Goal: Task Accomplishment & Management: Manage account settings

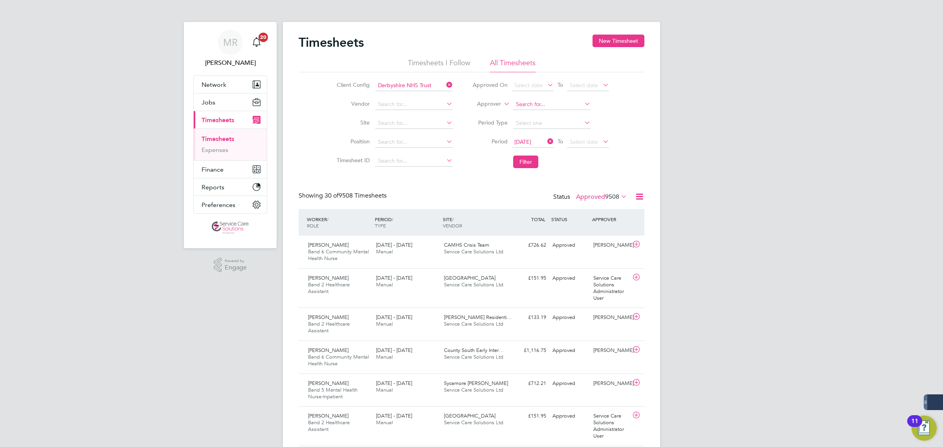
click at [539, 104] on input at bounding box center [551, 104] width 77 height 11
click at [492, 105] on label "Approver" at bounding box center [483, 104] width 35 height 8
click at [492, 110] on li "Worker" at bounding box center [481, 113] width 39 height 10
click at [525, 99] on input at bounding box center [551, 104] width 77 height 11
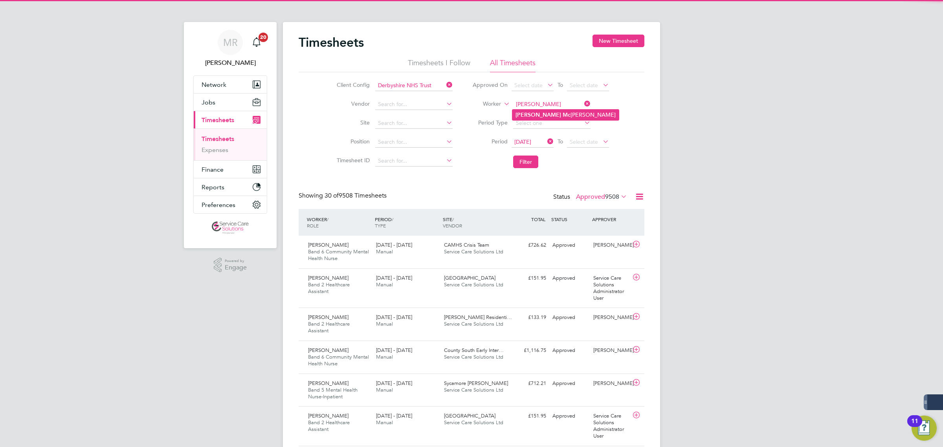
click at [555, 117] on li "[PERSON_NAME]" at bounding box center [565, 115] width 106 height 11
type input "[PERSON_NAME]"
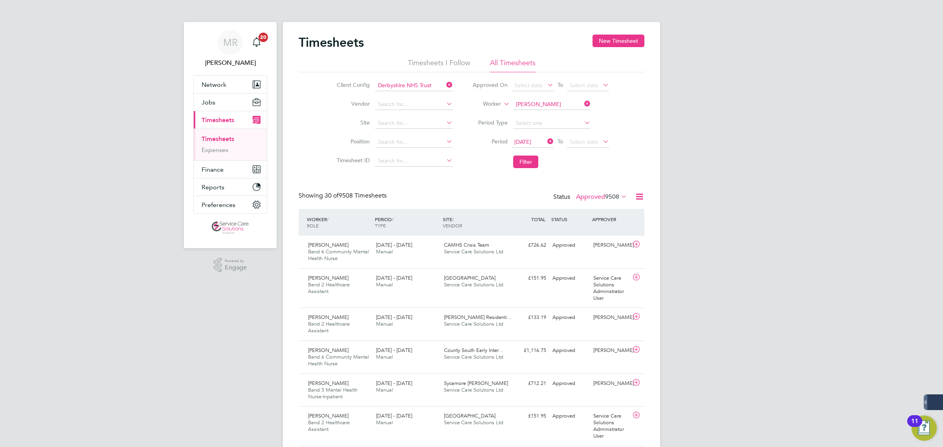
click at [546, 141] on icon at bounding box center [546, 141] width 0 height 11
click at [536, 156] on button "Filter" at bounding box center [525, 162] width 25 height 13
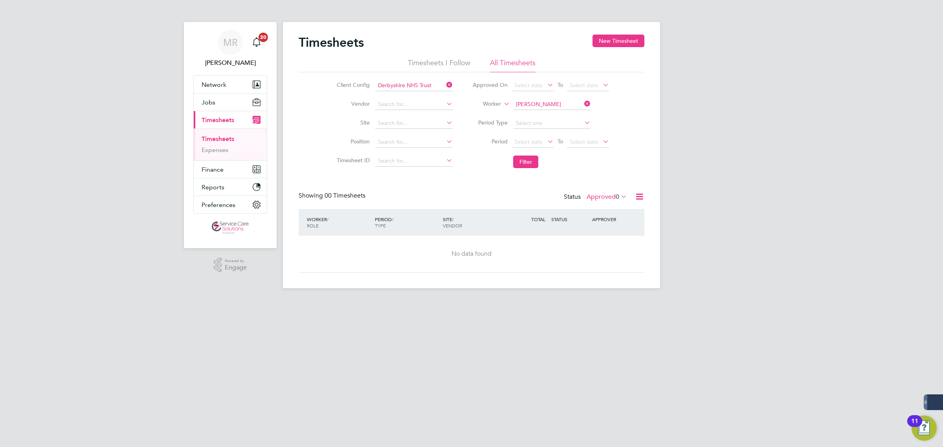
click at [610, 198] on label "Approved 0" at bounding box center [607, 197] width 40 height 8
click at [605, 207] on li "All" at bounding box center [605, 210] width 36 height 11
click at [445, 86] on icon at bounding box center [445, 84] width 0 height 11
click at [531, 158] on button "Filter" at bounding box center [525, 162] width 25 height 13
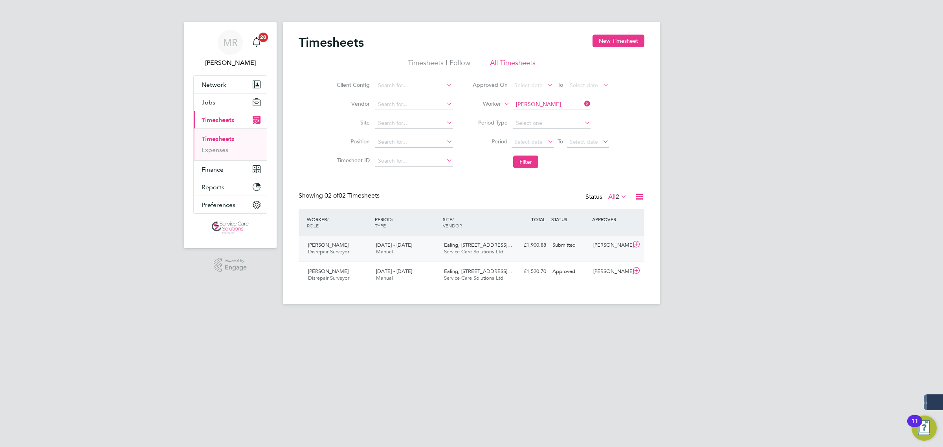
click at [554, 251] on div "Submitted" at bounding box center [569, 245] width 41 height 13
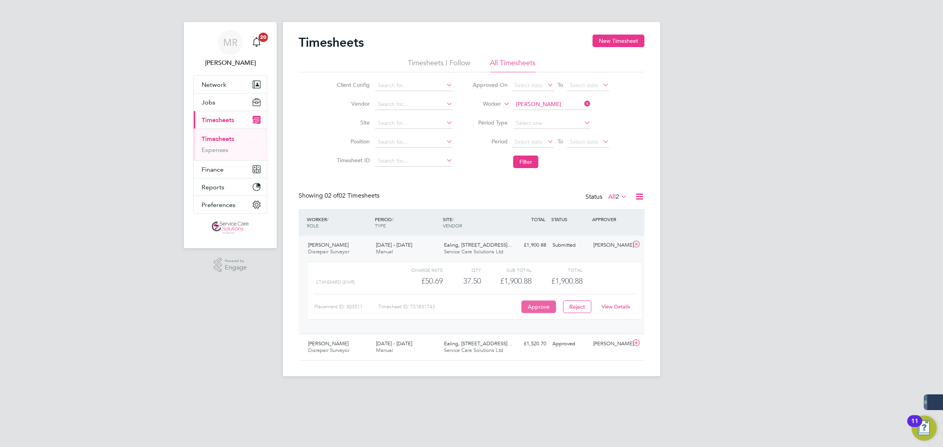
click at [538, 303] on button "Approve" at bounding box center [538, 307] width 35 height 13
click at [207, 146] on link "Expenses" at bounding box center [215, 149] width 27 height 7
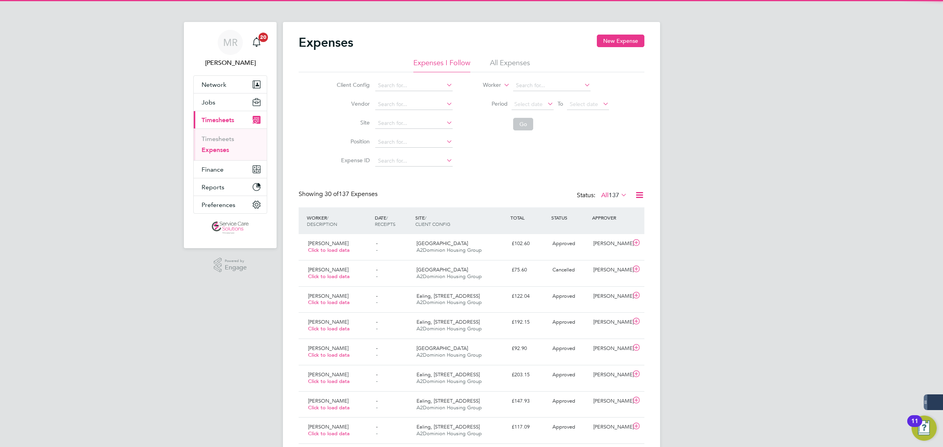
click at [513, 65] on li "All Expenses" at bounding box center [510, 65] width 40 height 14
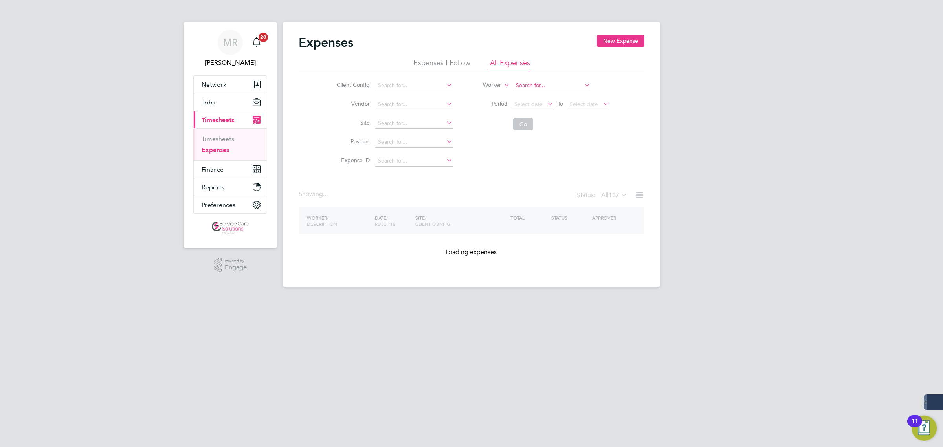
click at [526, 86] on input at bounding box center [551, 85] width 77 height 11
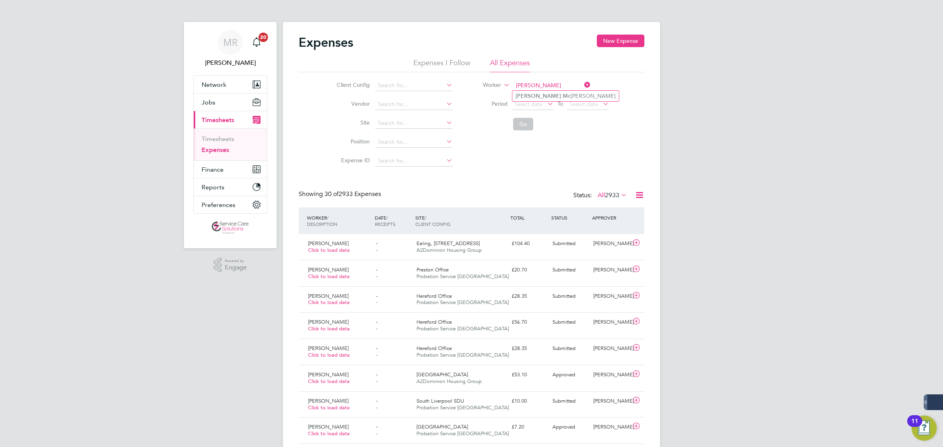
click at [538, 89] on input "[PERSON_NAME]" at bounding box center [551, 85] width 77 height 11
click at [541, 94] on li "[PERSON_NAME]" at bounding box center [565, 96] width 106 height 11
type input "[PERSON_NAME]"
click at [523, 121] on button "Go" at bounding box center [523, 124] width 20 height 13
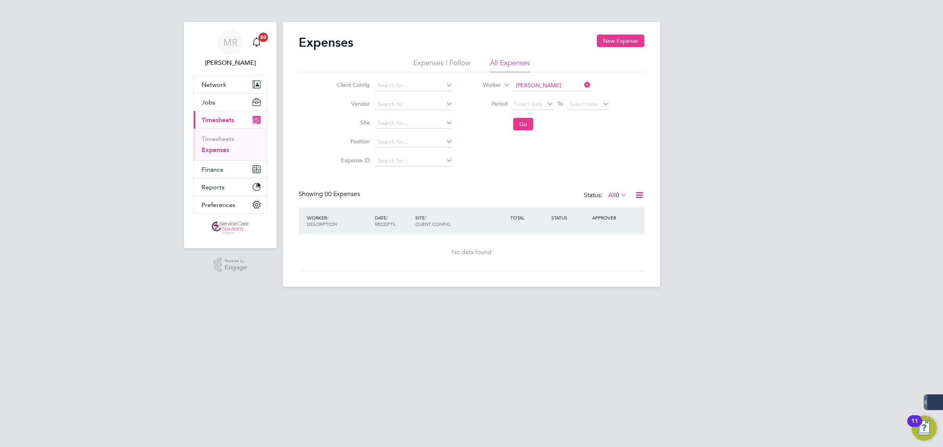
click at [617, 195] on span "0" at bounding box center [618, 195] width 4 height 8
click at [621, 204] on li "All" at bounding box center [616, 209] width 36 height 11
click at [583, 84] on icon at bounding box center [583, 84] width 0 height 11
click at [403, 83] on input at bounding box center [413, 85] width 77 height 11
click at [415, 93] on li "A2D ominion Housing Group" at bounding box center [413, 96] width 78 height 11
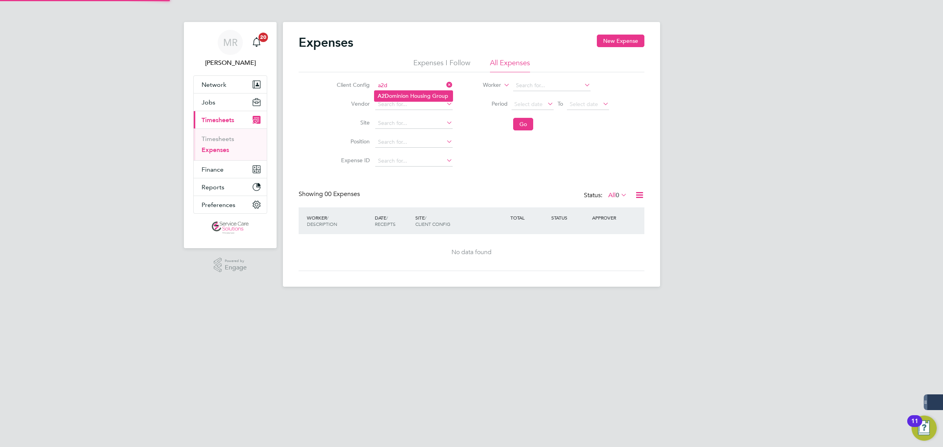
type input "A2Dominion Housing Group"
click at [526, 124] on button "Go" at bounding box center [523, 124] width 20 height 13
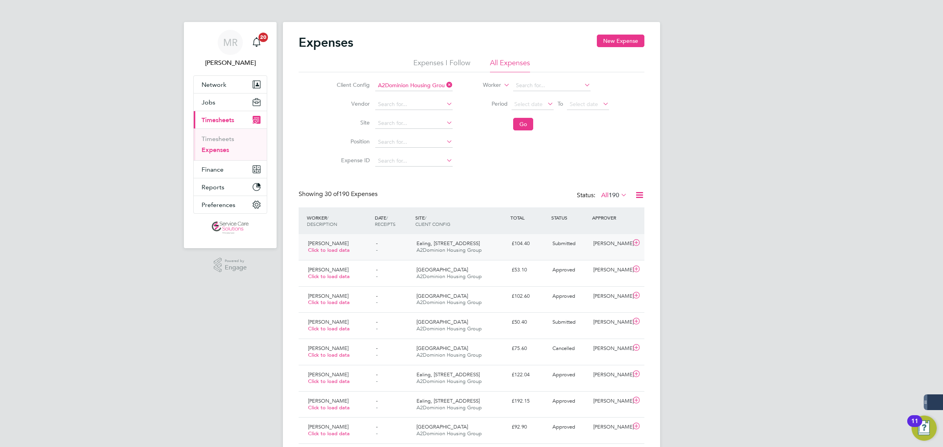
click at [587, 250] on div "Submitted" at bounding box center [569, 243] width 41 height 13
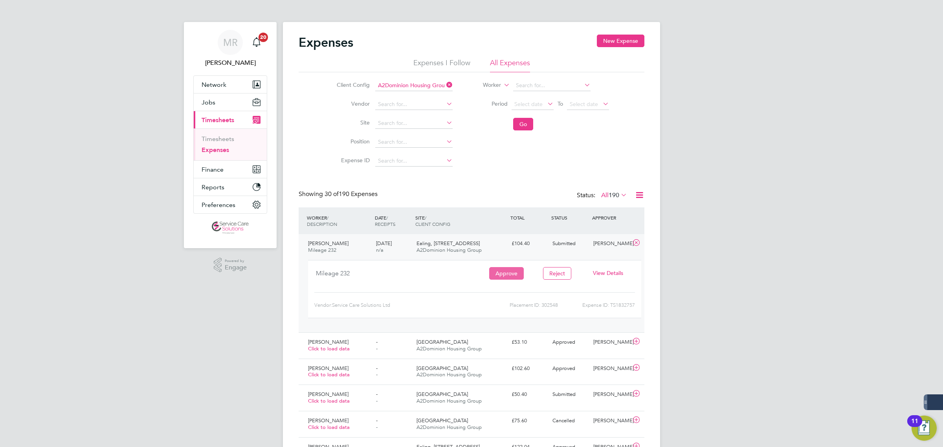
click at [504, 272] on button "Approve" at bounding box center [506, 273] width 35 height 13
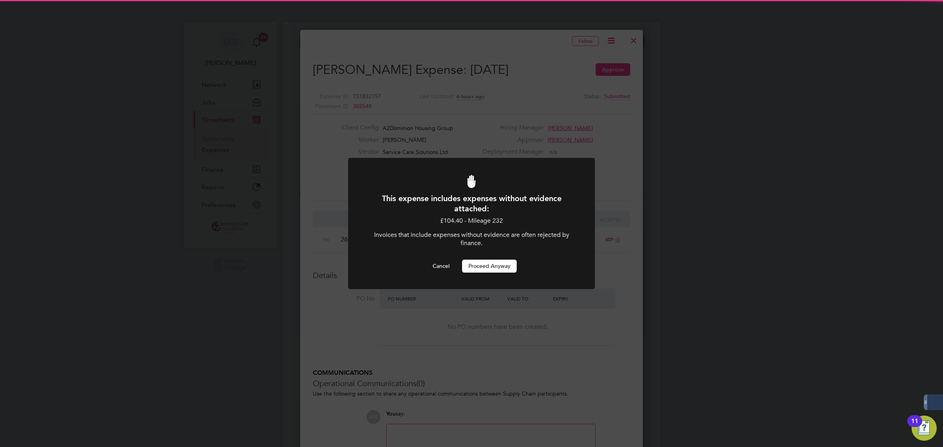
click at [505, 266] on button "Proceed Anyway" at bounding box center [489, 266] width 55 height 13
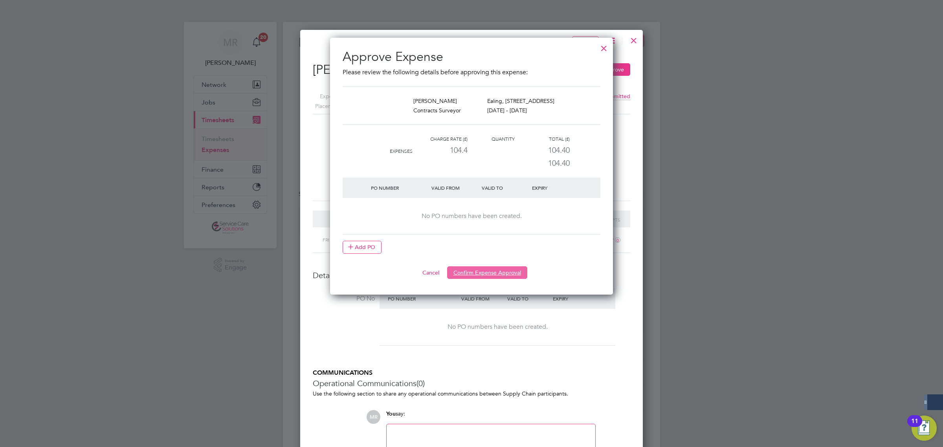
click at [499, 273] on button "Confirm Expense Approval" at bounding box center [487, 272] width 80 height 13
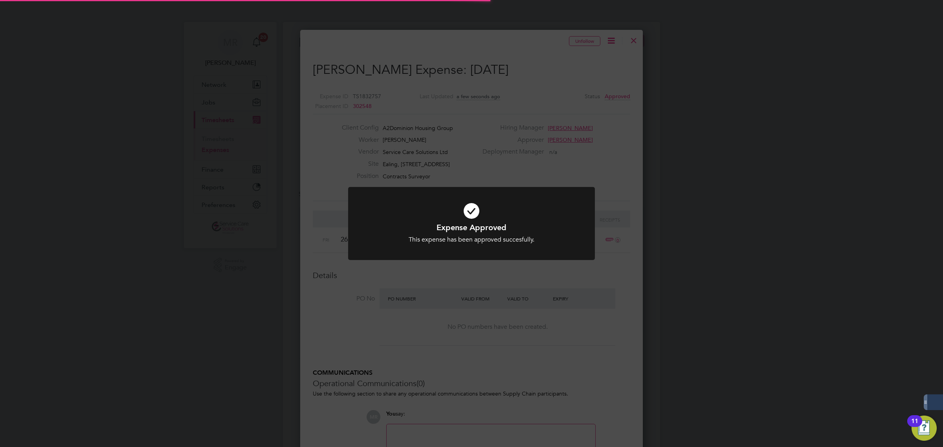
click at [697, 215] on div "Expense Approved This expense has been approved succesfully. Cancel Okay" at bounding box center [471, 223] width 943 height 447
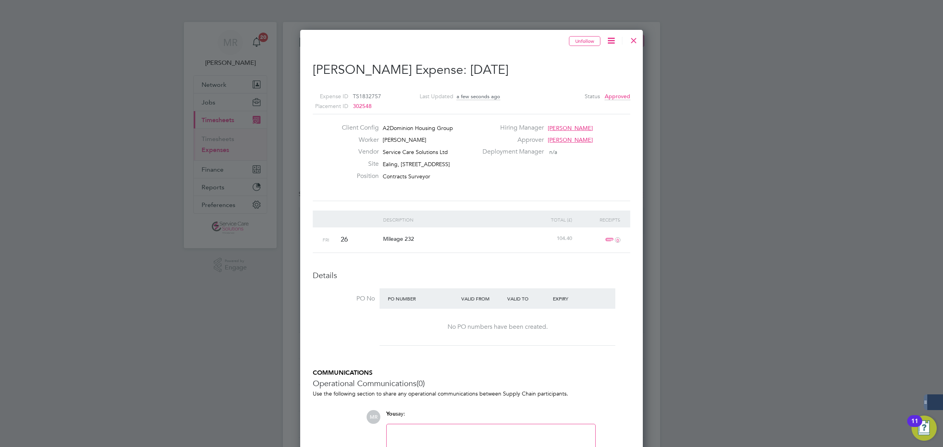
click at [633, 43] on div at bounding box center [634, 38] width 14 height 14
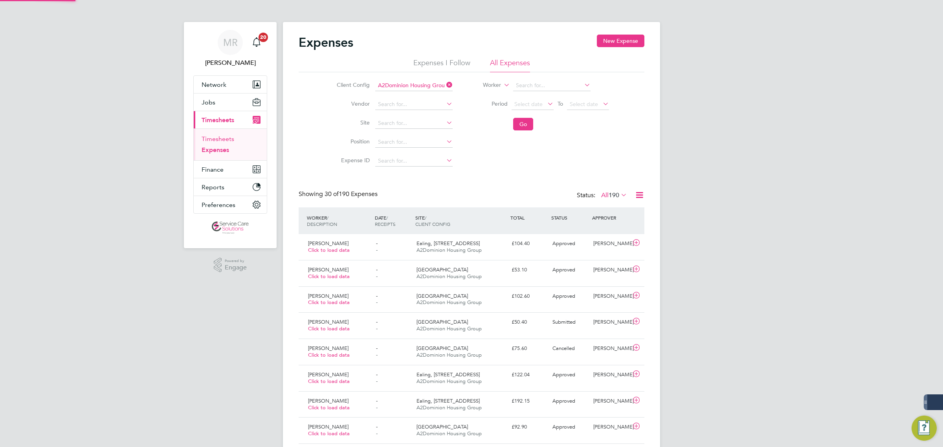
click at [214, 140] on link "Timesheets" at bounding box center [218, 138] width 33 height 7
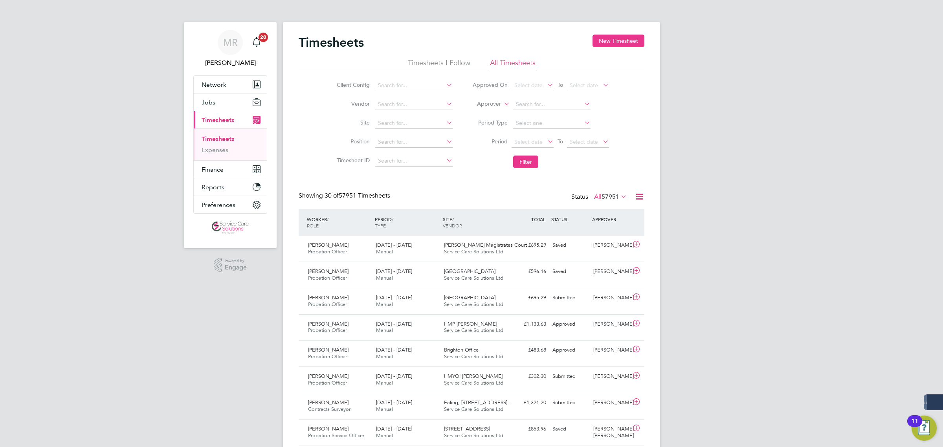
click at [492, 103] on label "Approver" at bounding box center [483, 104] width 35 height 8
click at [488, 109] on li "Worker" at bounding box center [481, 113] width 39 height 10
click at [525, 105] on input at bounding box center [551, 104] width 77 height 11
click at [533, 112] on li "[PERSON_NAME]" at bounding box center [551, 115] width 78 height 11
type input "[PERSON_NAME]"
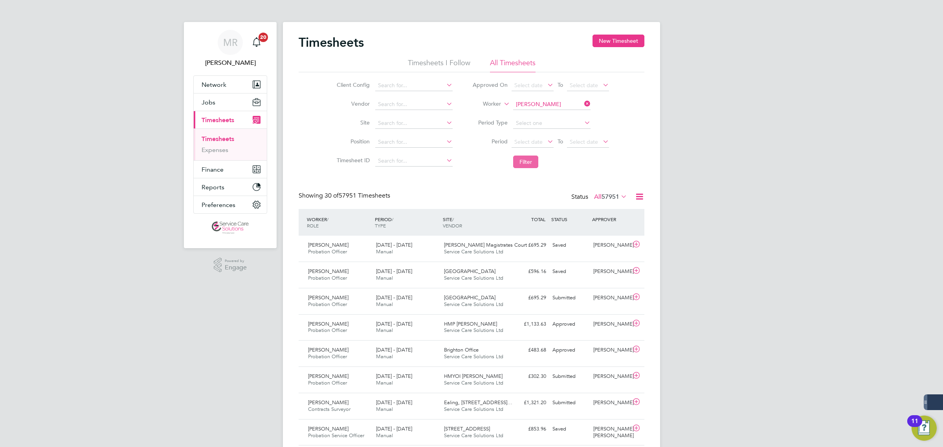
click at [525, 162] on button "Filter" at bounding box center [525, 162] width 25 height 13
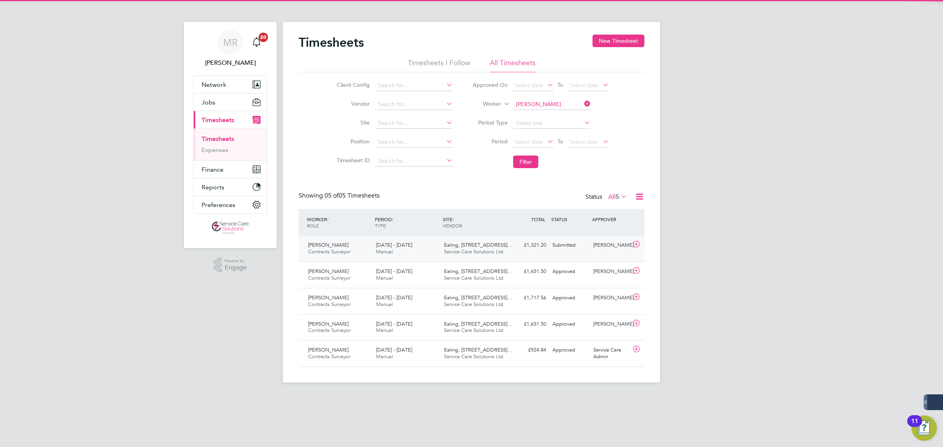
click at [552, 248] on div "Submitted" at bounding box center [569, 245] width 41 height 13
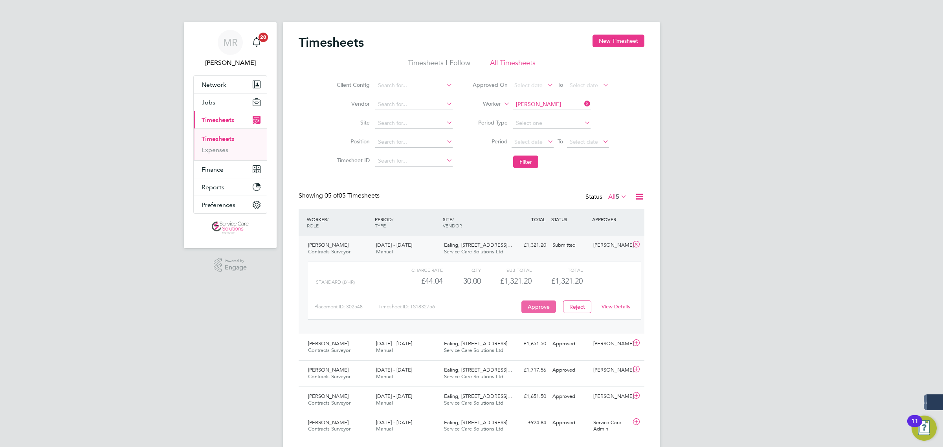
click at [533, 306] on button "Approve" at bounding box center [538, 307] width 35 height 13
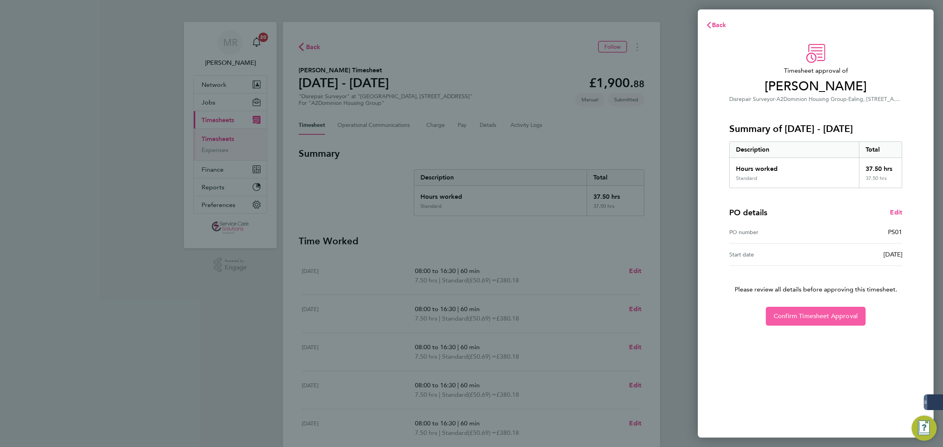
click at [805, 320] on button "Confirm Timesheet Approval" at bounding box center [816, 316] width 100 height 19
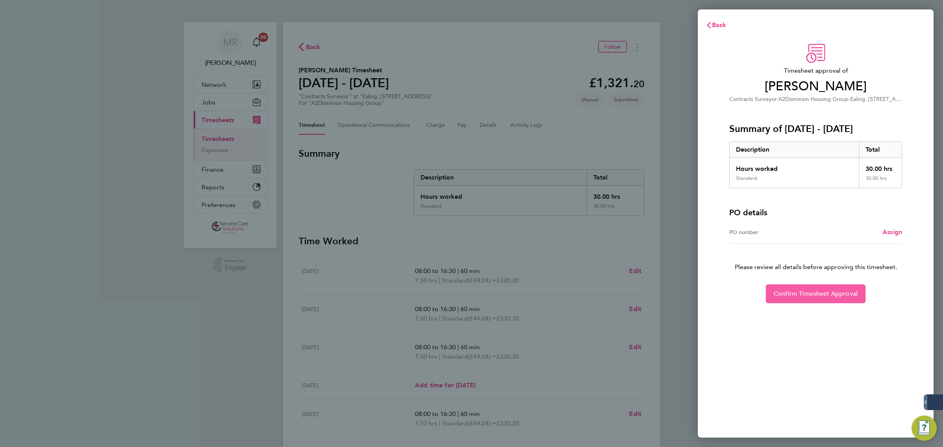
click at [794, 291] on span "Confirm Timesheet Approval" at bounding box center [816, 294] width 84 height 8
